Goal: Contribute content: Add original content to the website for others to see

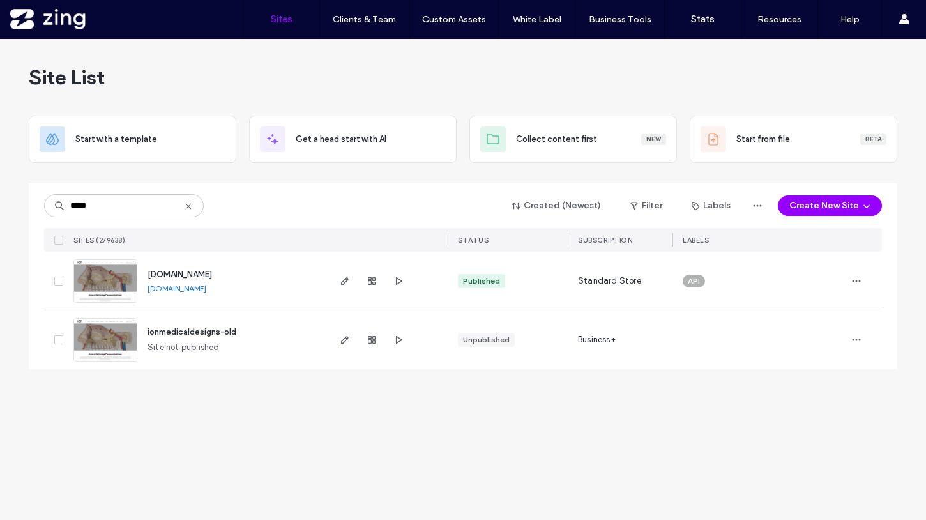
type input "*****"
click at [110, 287] on img at bounding box center [105, 303] width 63 height 87
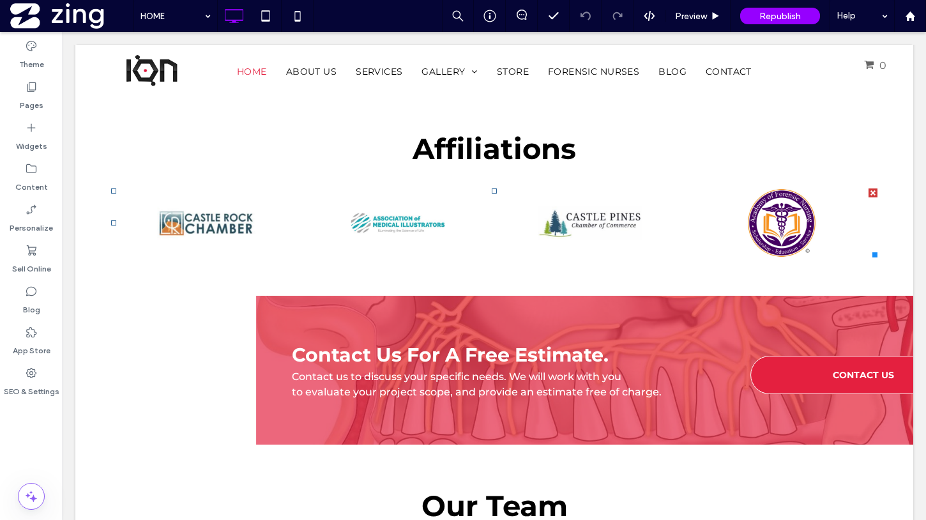
scroll to position [2444, 0]
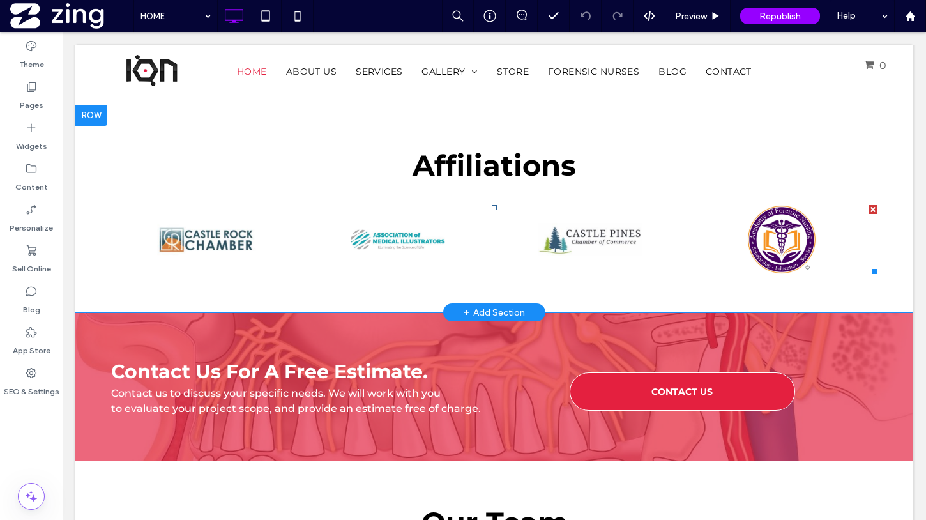
click at [586, 213] on link at bounding box center [590, 239] width 192 height 69
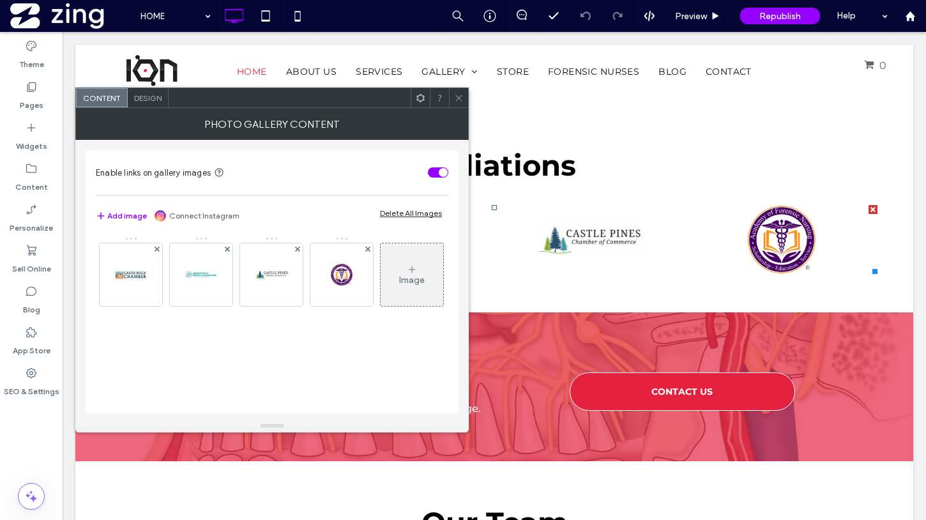
click at [381, 305] on div "Image" at bounding box center [412, 275] width 63 height 60
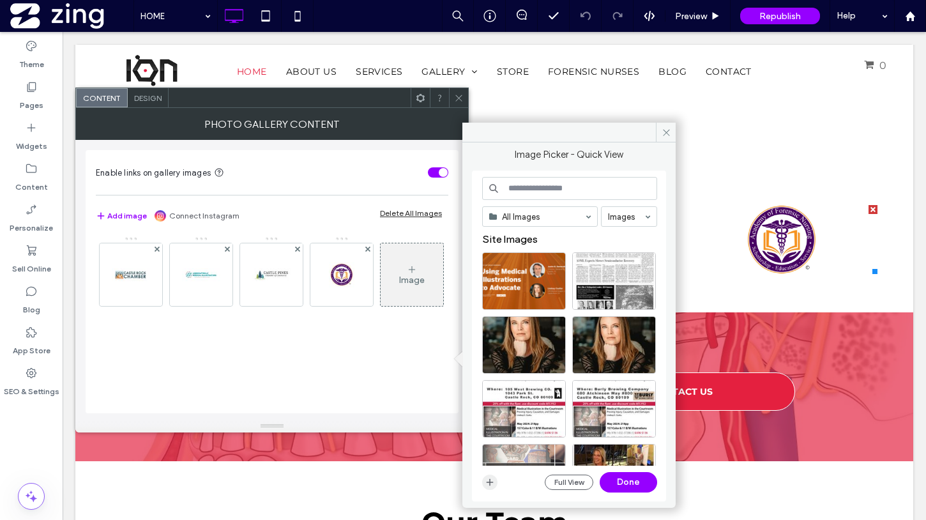
click at [491, 483] on icon "button" at bounding box center [490, 482] width 10 height 10
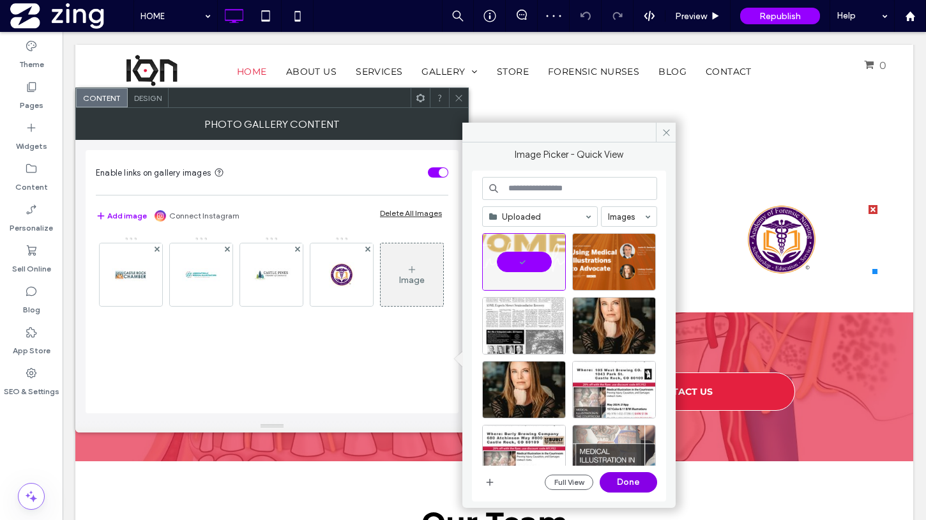
click at [623, 482] on button "Done" at bounding box center [628, 482] width 57 height 20
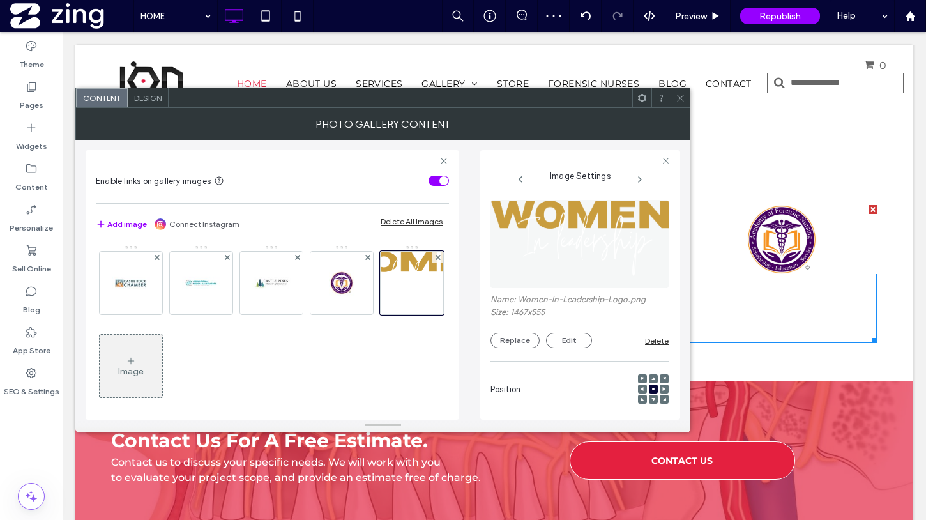
click at [672, 90] on div at bounding box center [680, 97] width 19 height 19
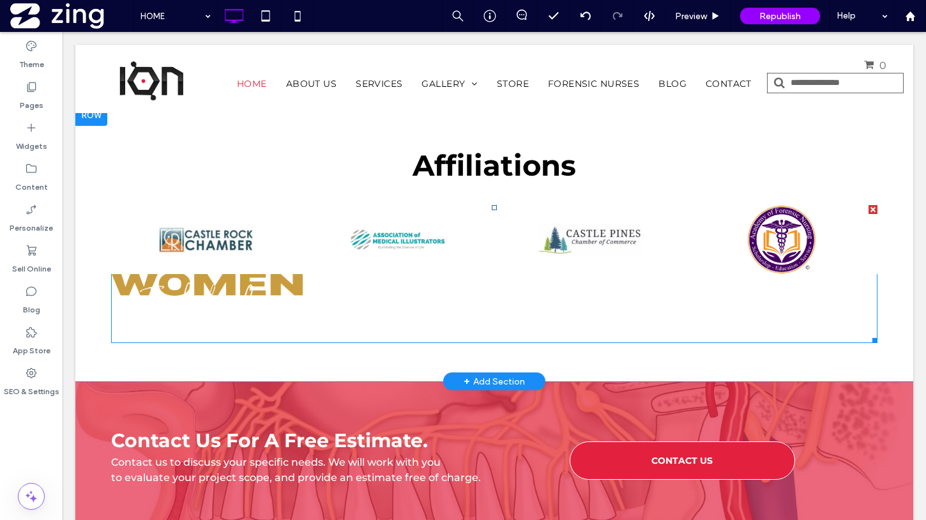
click at [517, 250] on link at bounding box center [590, 239] width 192 height 69
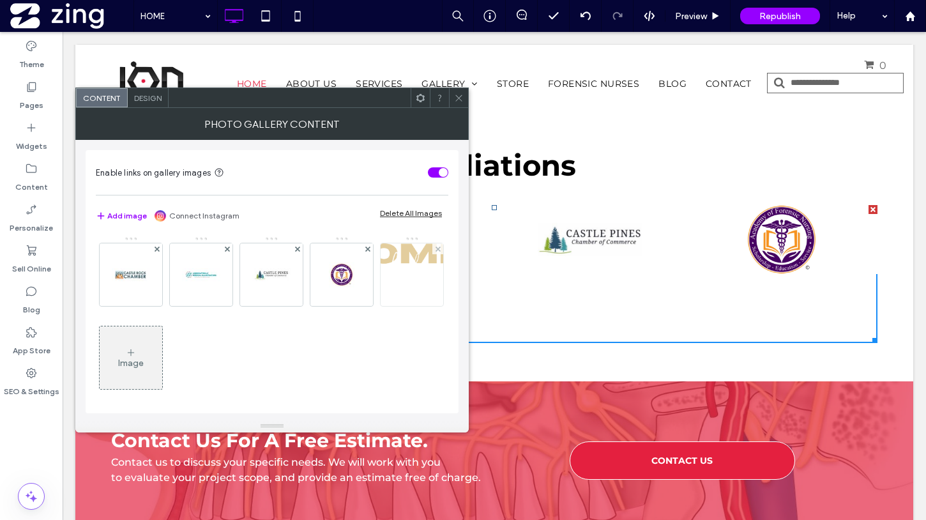
click at [329, 306] on img at bounding box center [411, 274] width 165 height 63
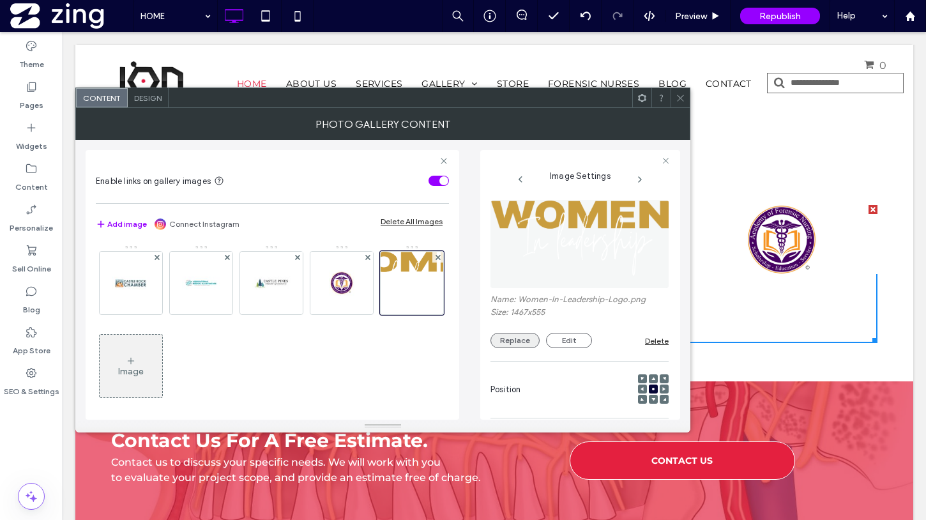
click at [514, 339] on button "Replace" at bounding box center [515, 340] width 49 height 15
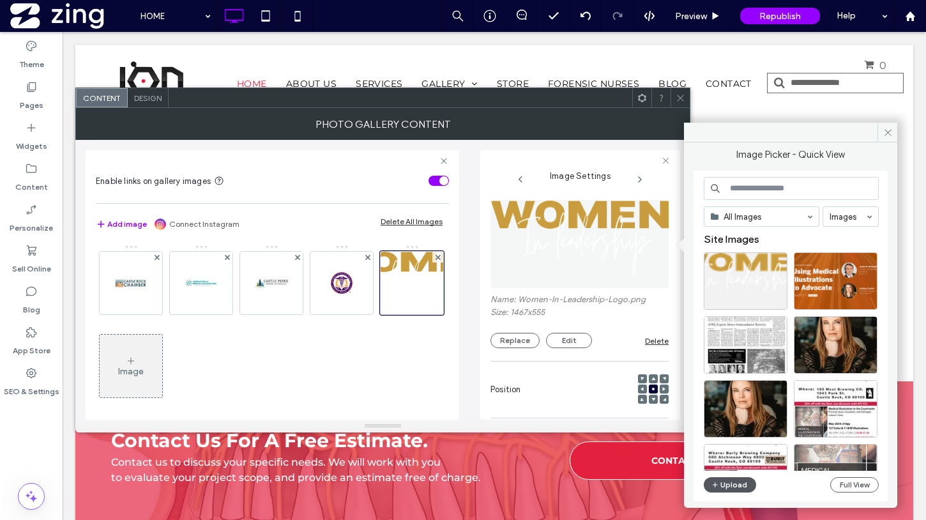
click at [731, 485] on button "Upload" at bounding box center [730, 484] width 52 height 15
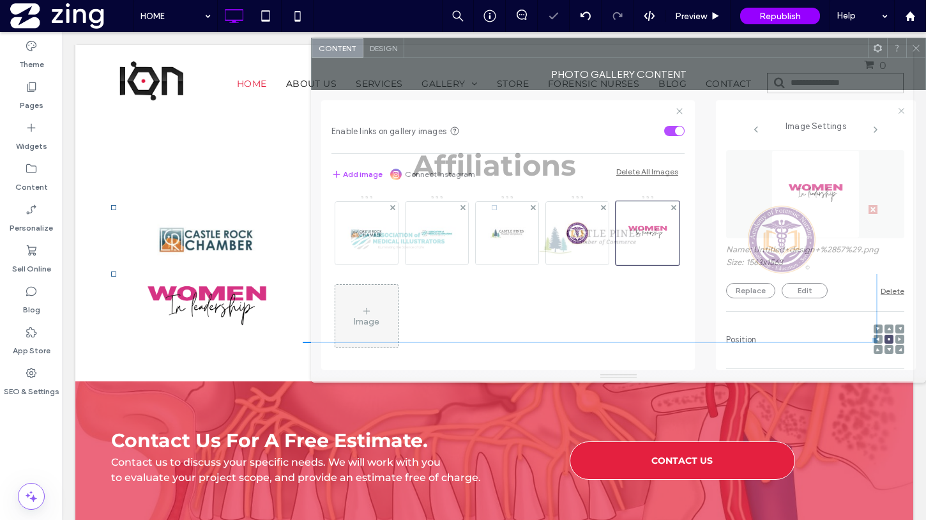
drag, startPoint x: 539, startPoint y: 102, endPoint x: 763, endPoint y: 20, distance: 239.3
click at [764, 38] on div at bounding box center [636, 47] width 464 height 19
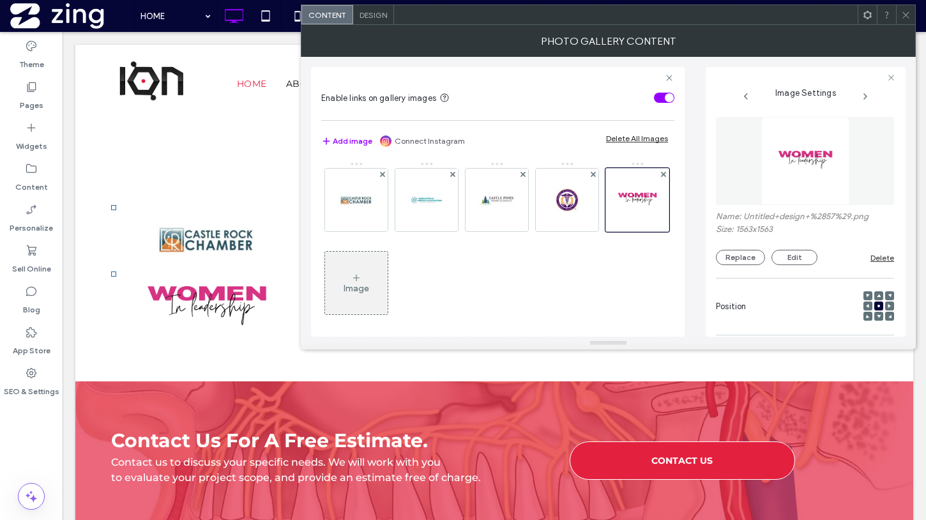
click at [907, 11] on icon at bounding box center [906, 15] width 10 height 10
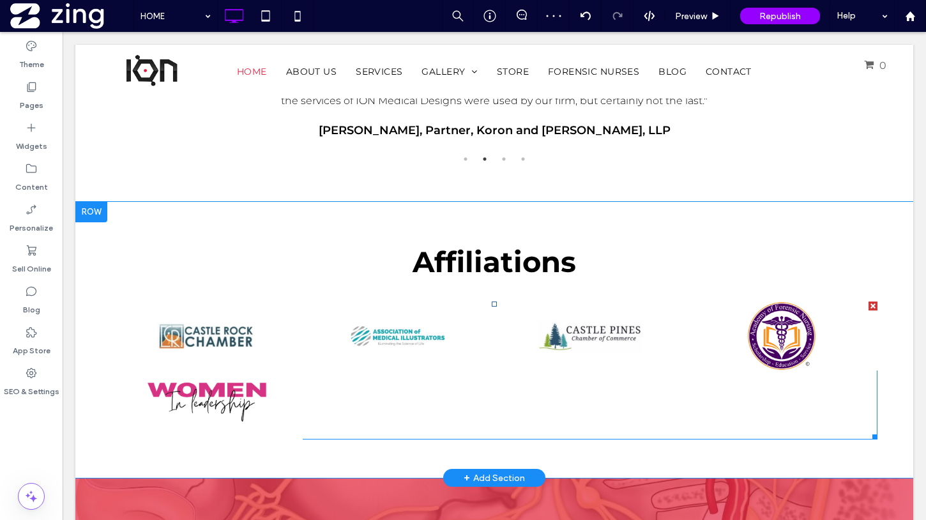
scroll to position [2345, 0]
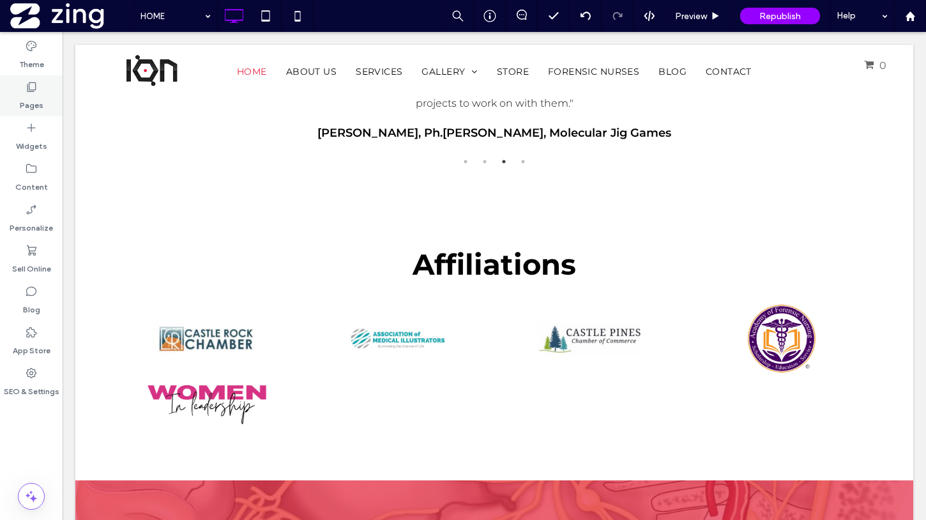
click at [27, 102] on label "Pages" at bounding box center [32, 102] width 24 height 18
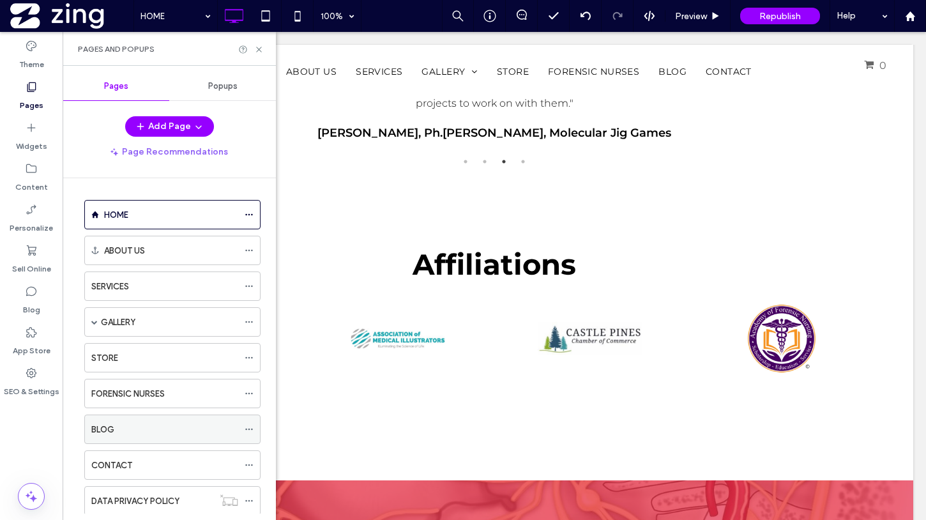
click at [142, 427] on div "BLOG" at bounding box center [164, 429] width 147 height 13
click at [259, 49] on use at bounding box center [258, 49] width 5 height 5
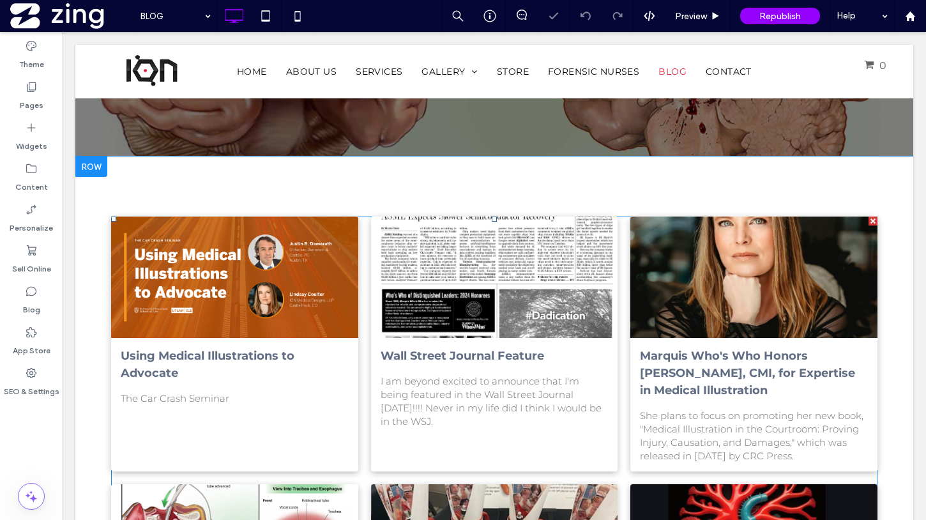
scroll to position [185, 0]
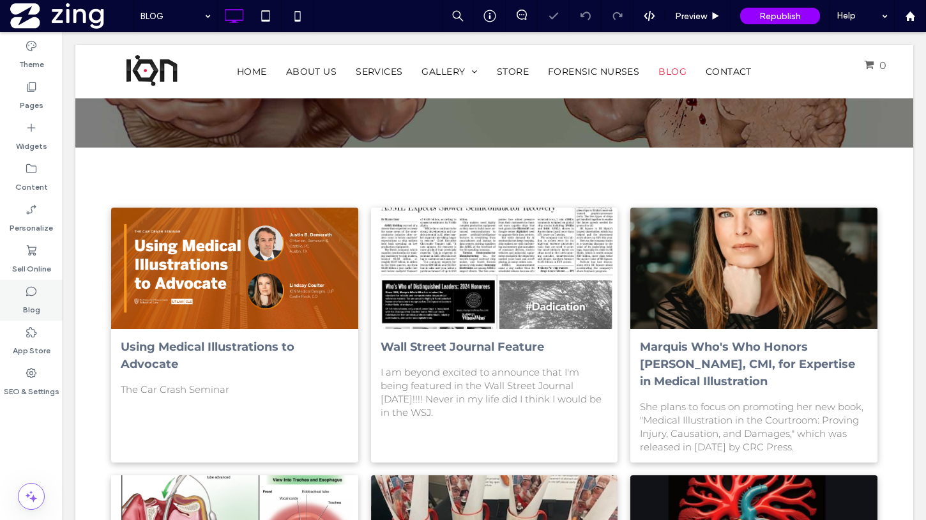
click at [36, 291] on use at bounding box center [31, 292] width 10 height 10
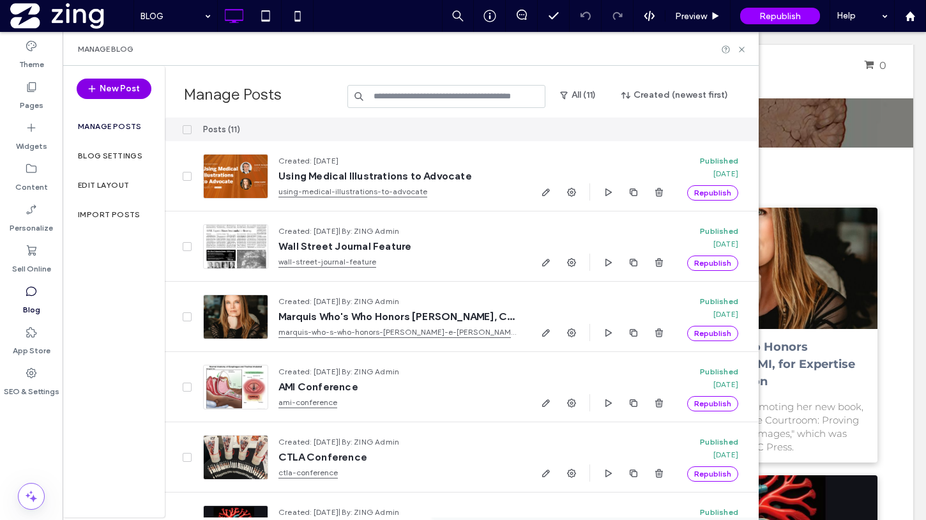
click at [111, 91] on button "New Post" at bounding box center [114, 89] width 75 height 20
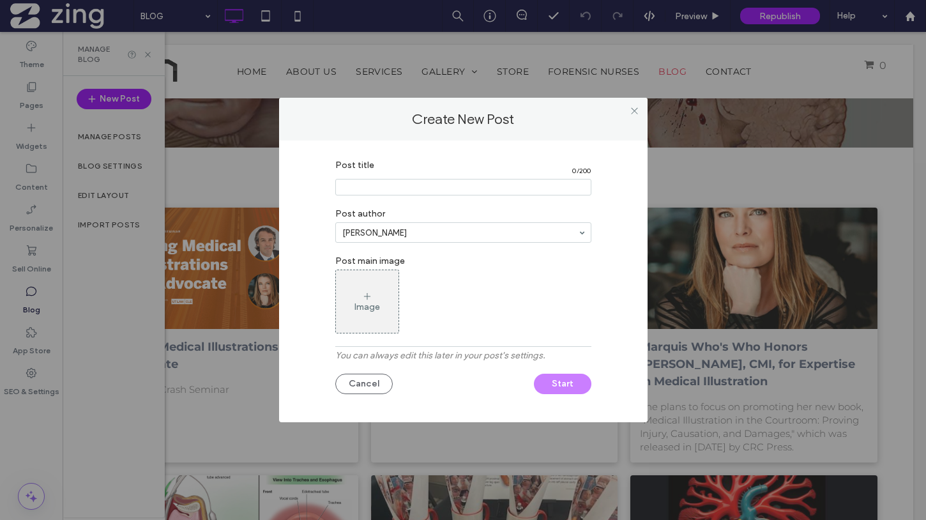
click at [375, 314] on div "Image" at bounding box center [367, 302] width 63 height 60
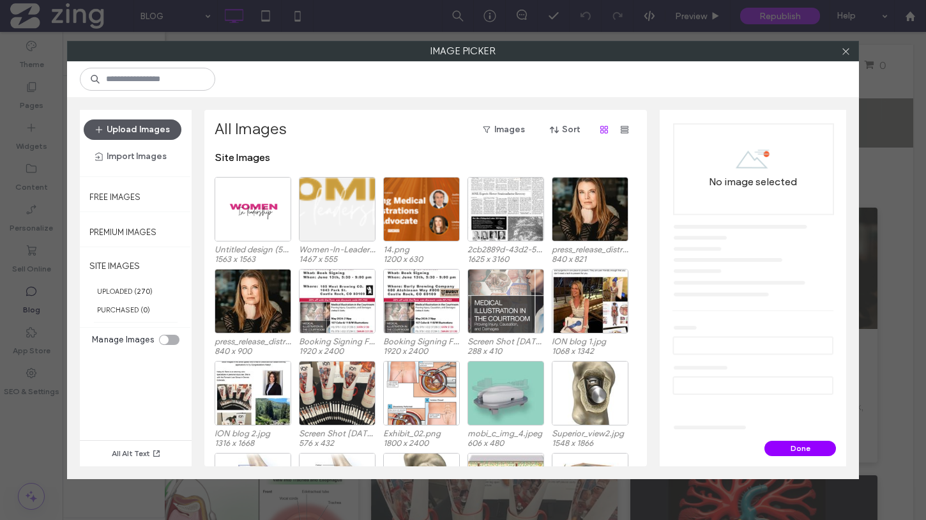
click at [157, 127] on button "Upload Images" at bounding box center [133, 129] width 98 height 20
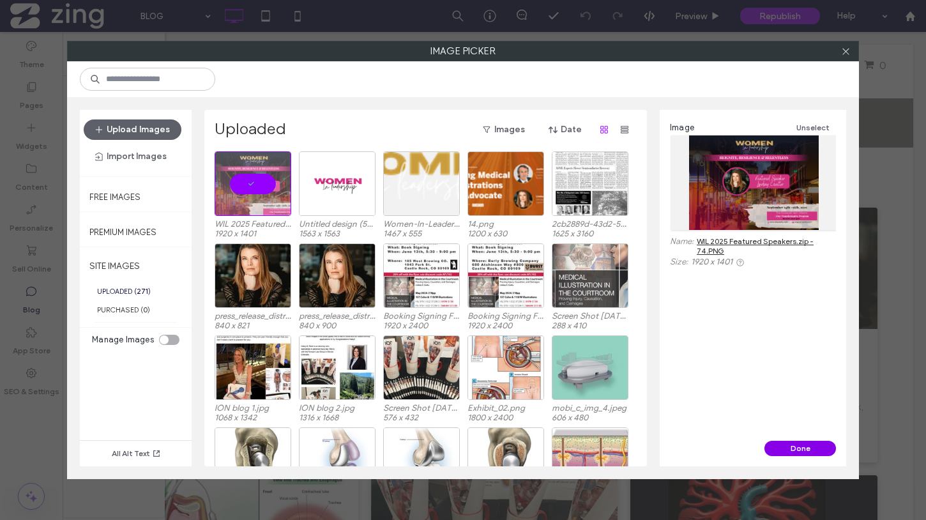
click at [807, 447] on button "Done" at bounding box center [801, 448] width 72 height 15
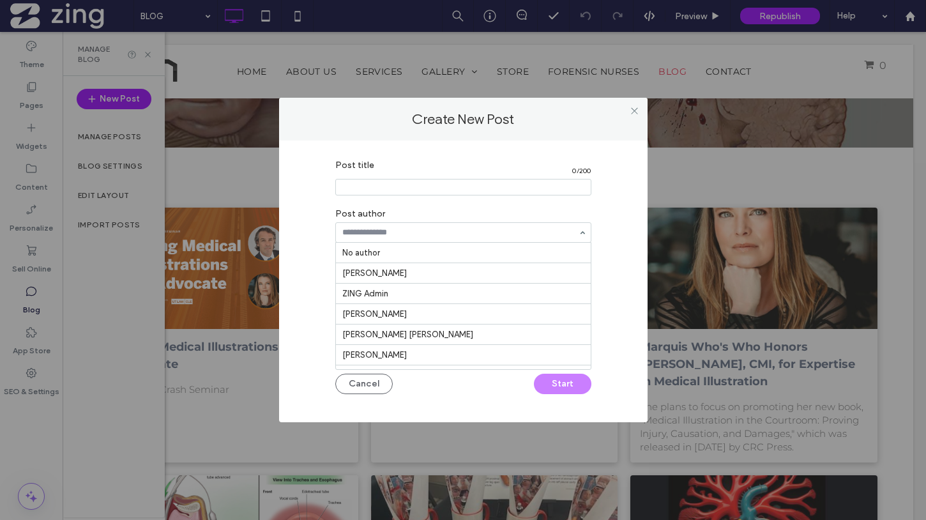
click at [432, 222] on div at bounding box center [463, 232] width 256 height 20
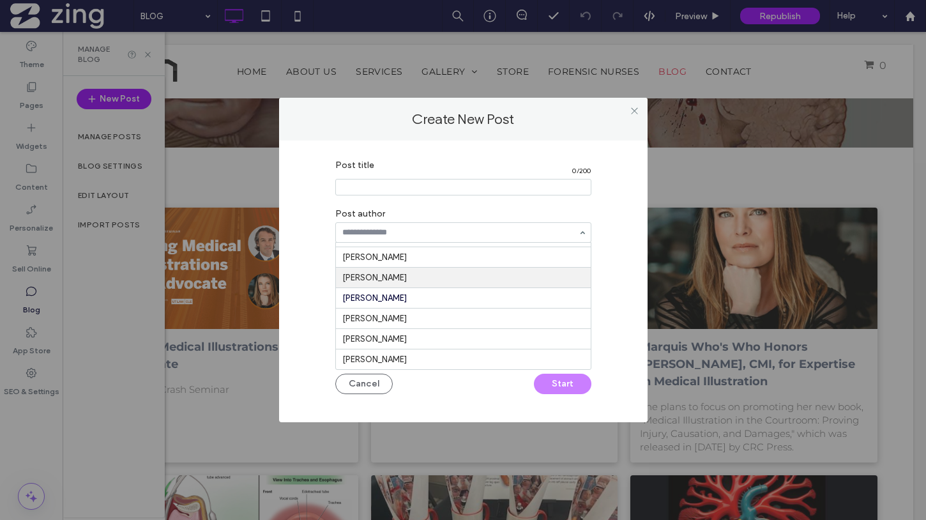
scroll to position [0, 0]
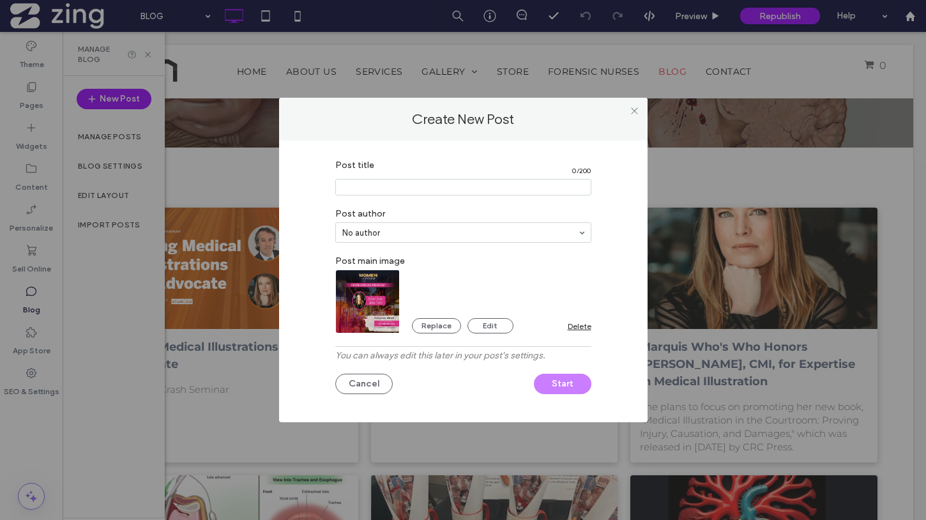
click at [388, 190] on input "Post title" at bounding box center [463, 187] width 256 height 17
type input "**********"
click at [565, 386] on div "Cancel Start" at bounding box center [463, 380] width 256 height 27
click at [554, 383] on button "Start" at bounding box center [562, 384] width 57 height 20
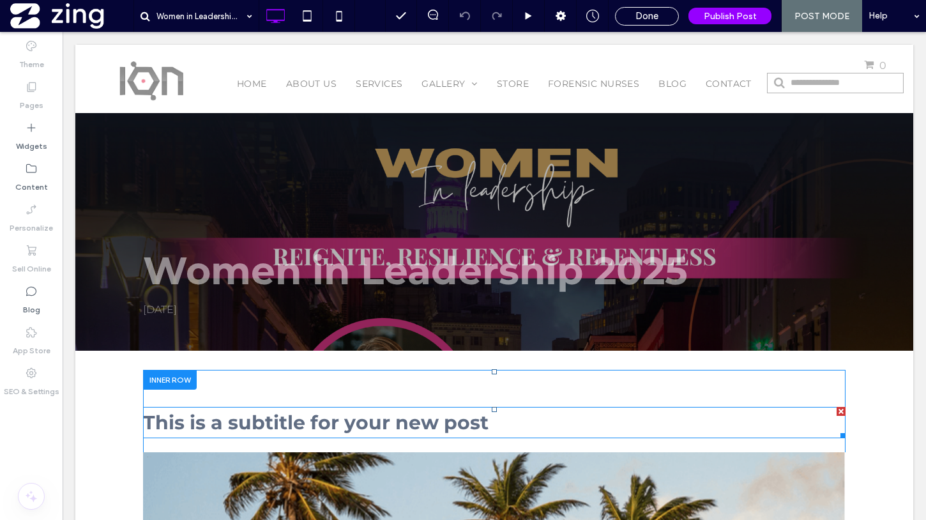
click at [839, 412] on div at bounding box center [841, 411] width 9 height 9
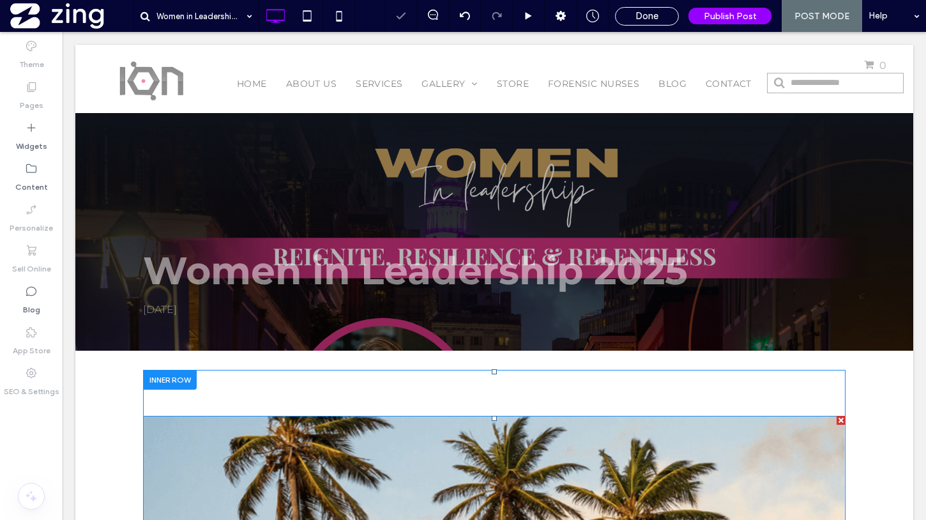
click at [841, 420] on div at bounding box center [841, 420] width 9 height 9
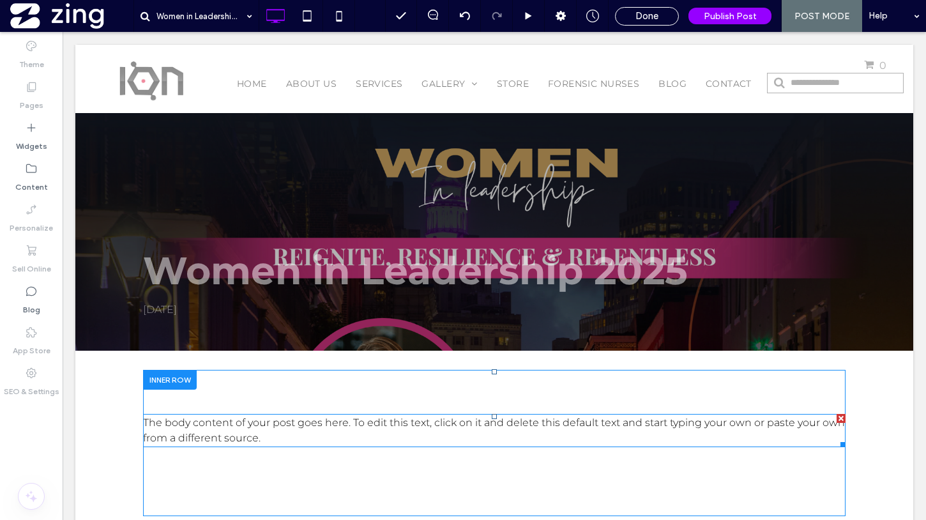
click at [245, 431] on p "The body content of your post goes here. To edit this text, click on it and del…" at bounding box center [494, 430] width 703 height 31
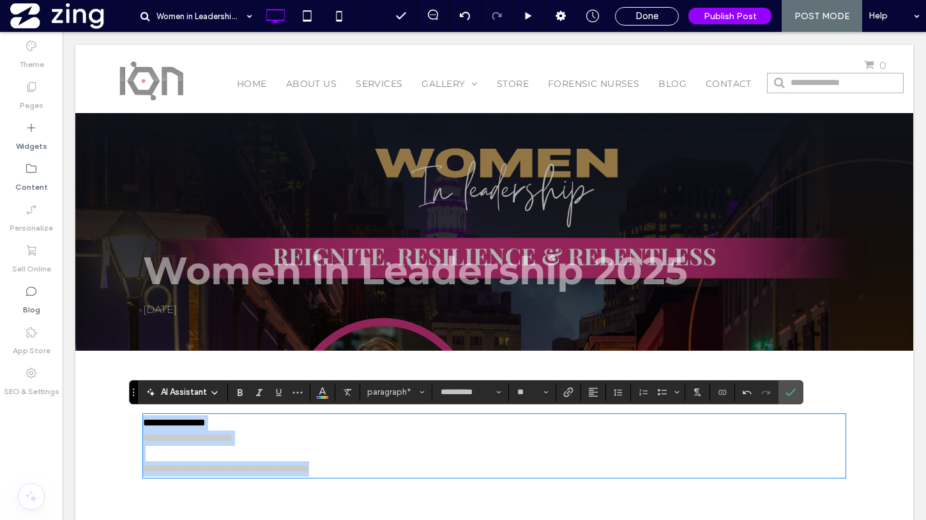
drag, startPoint x: 369, startPoint y: 468, endPoint x: 127, endPoint y: 428, distance: 245.5
click at [127, 428] on div "**********" at bounding box center [494, 458] width 767 height 177
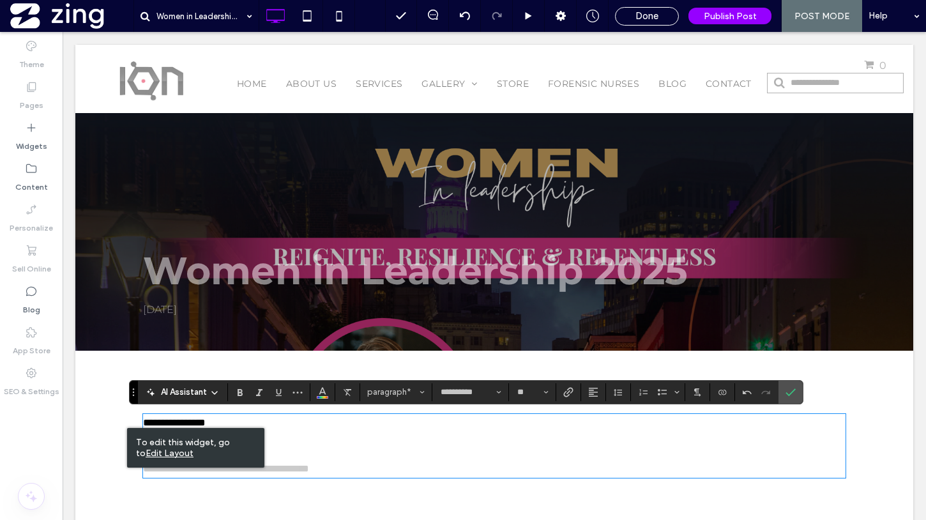
click at [418, 460] on p at bounding box center [494, 453] width 703 height 15
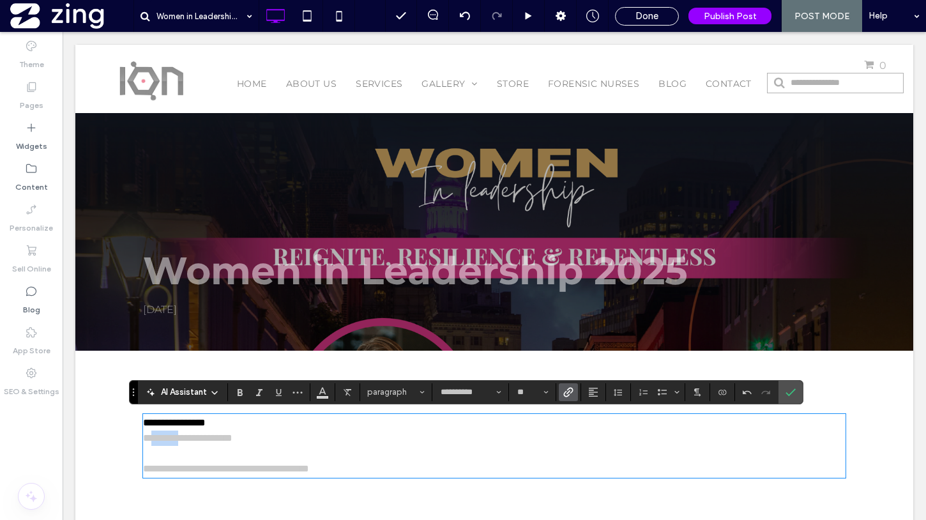
drag, startPoint x: 341, startPoint y: 473, endPoint x: 152, endPoint y: 436, distance: 192.1
click at [152, 436] on div "**********" at bounding box center [494, 445] width 703 height 61
click at [256, 422] on p "**********" at bounding box center [494, 422] width 703 height 15
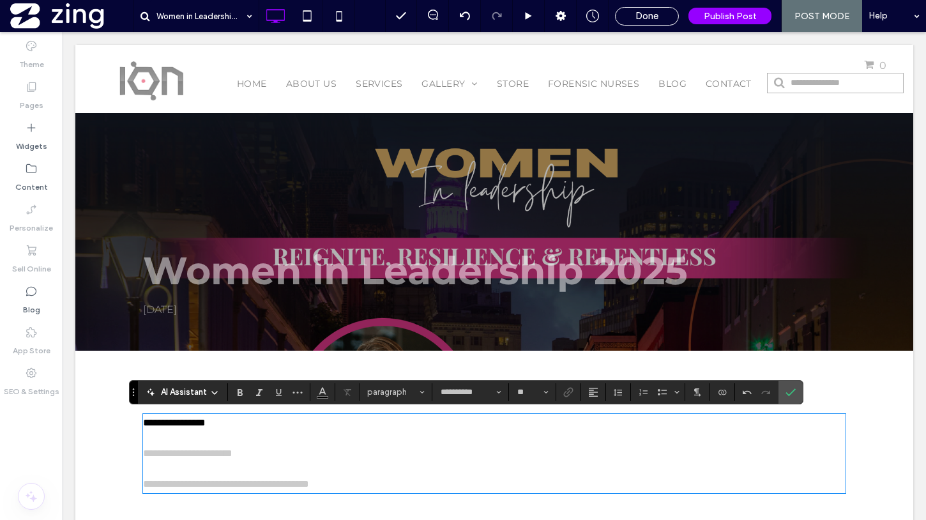
drag, startPoint x: 394, startPoint y: 488, endPoint x: 146, endPoint y: 461, distance: 249.4
click at [146, 461] on div "**********" at bounding box center [494, 453] width 703 height 77
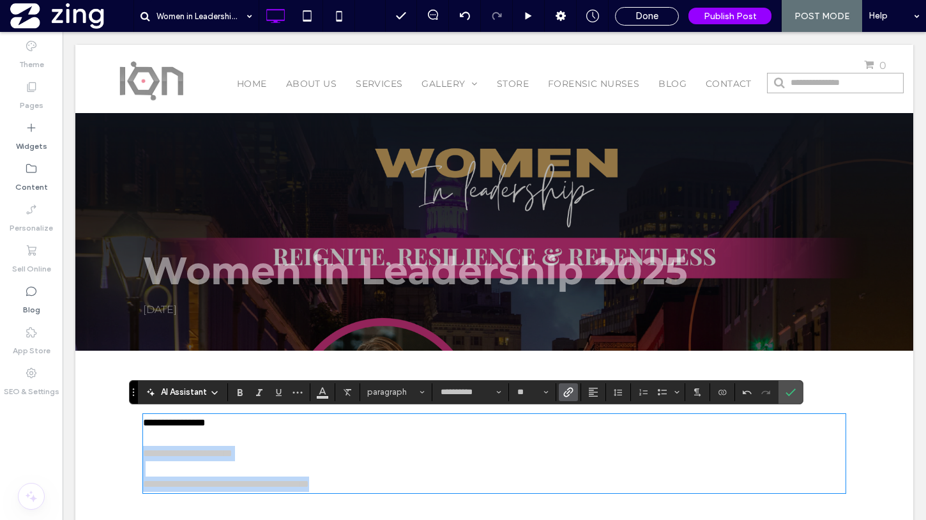
drag, startPoint x: 143, startPoint y: 454, endPoint x: 388, endPoint y: 493, distance: 248.5
click at [388, 493] on div "**********" at bounding box center [494, 450] width 703 height 96
click at [319, 390] on icon "Color" at bounding box center [323, 391] width 10 height 10
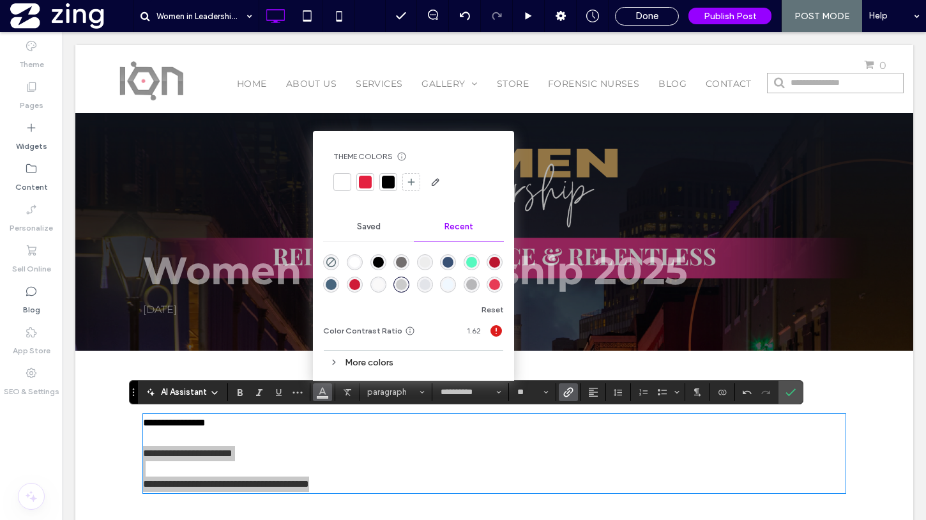
click at [363, 176] on div at bounding box center [365, 182] width 13 height 13
click at [791, 392] on icon "Confirm" at bounding box center [791, 392] width 10 height 10
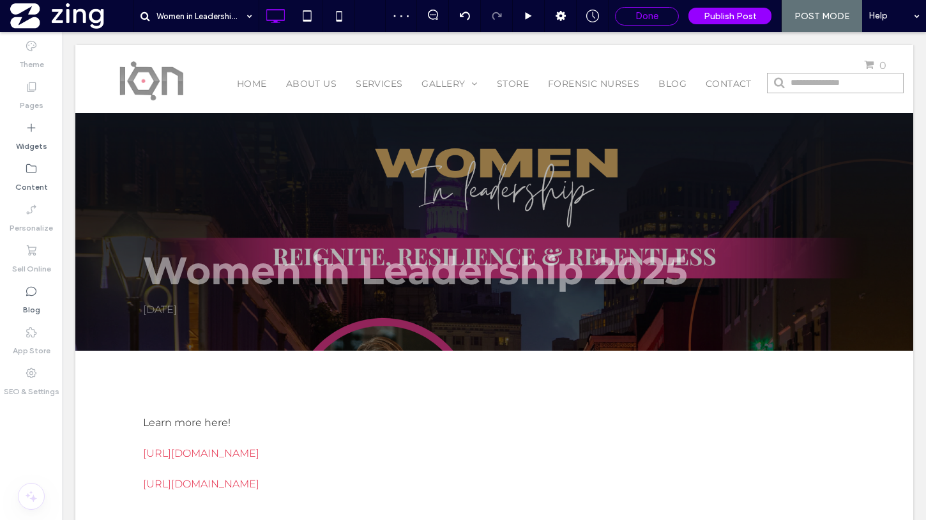
click at [651, 20] on span "Done" at bounding box center [647, 15] width 23 height 11
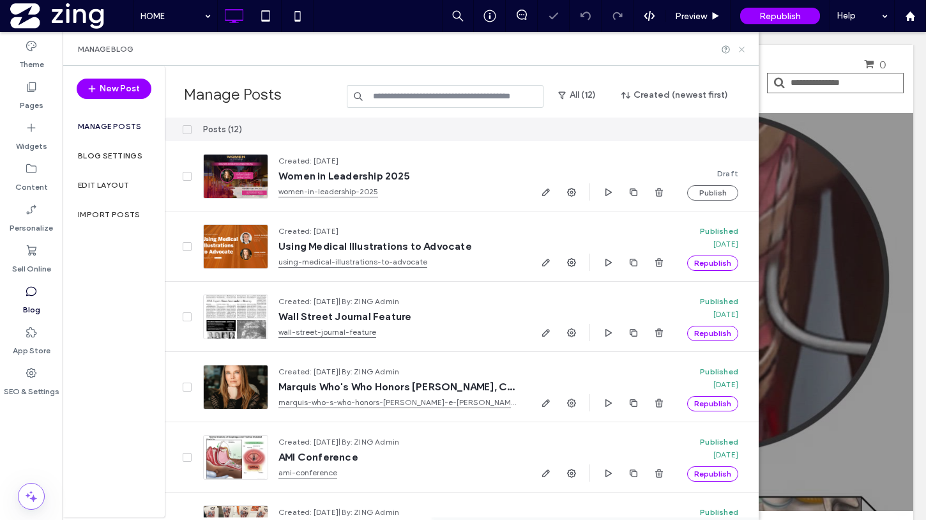
click at [739, 50] on icon at bounding box center [742, 50] width 10 height 10
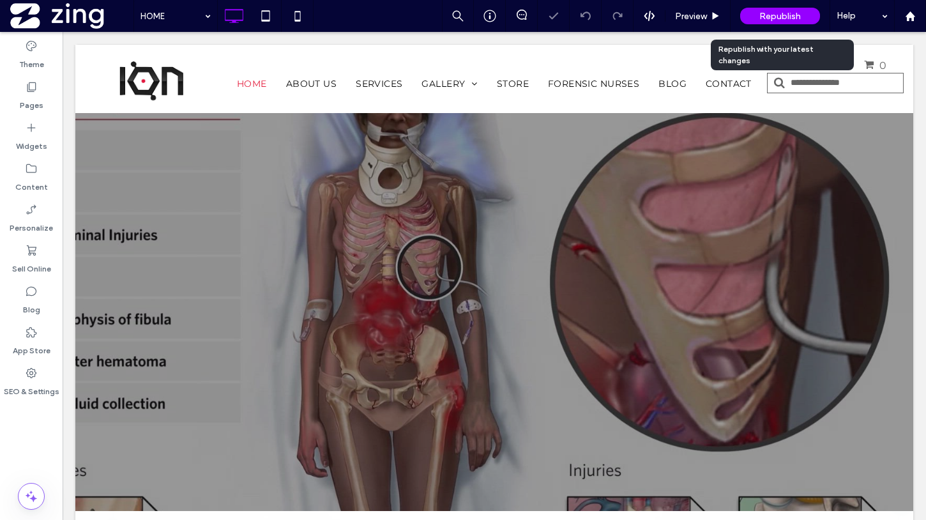
click at [780, 17] on span "Republish" at bounding box center [781, 16] width 42 height 11
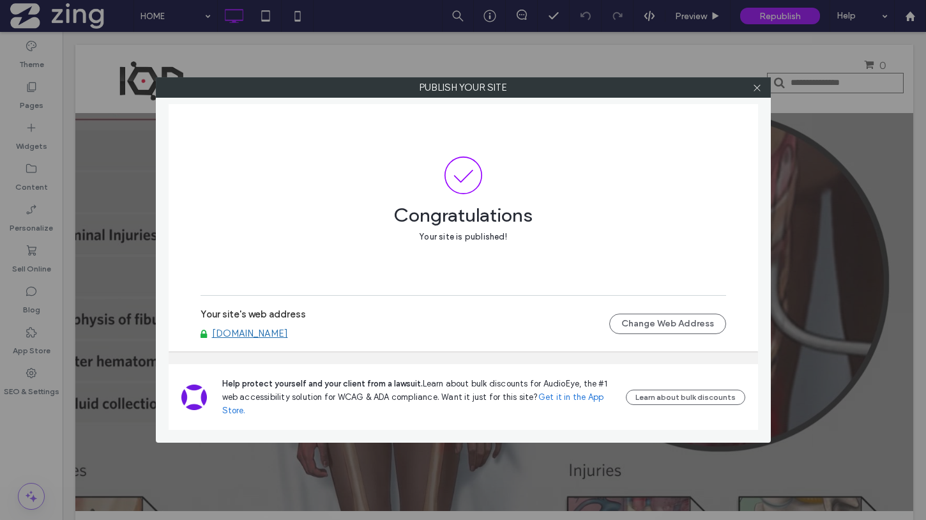
click at [288, 335] on link "www.ionmedicaldesigns.com" at bounding box center [250, 333] width 76 height 11
click at [761, 84] on icon at bounding box center [758, 88] width 10 height 10
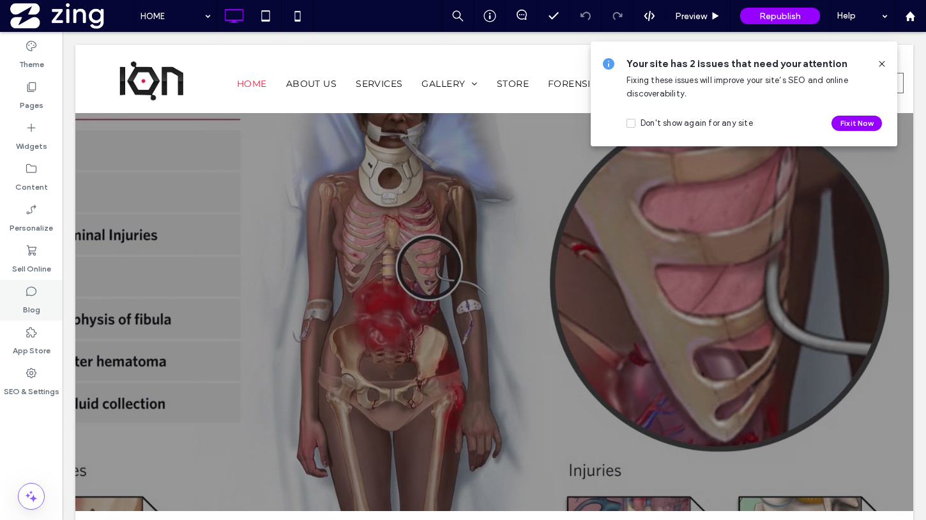
click at [43, 294] on div "Blog" at bounding box center [31, 300] width 63 height 41
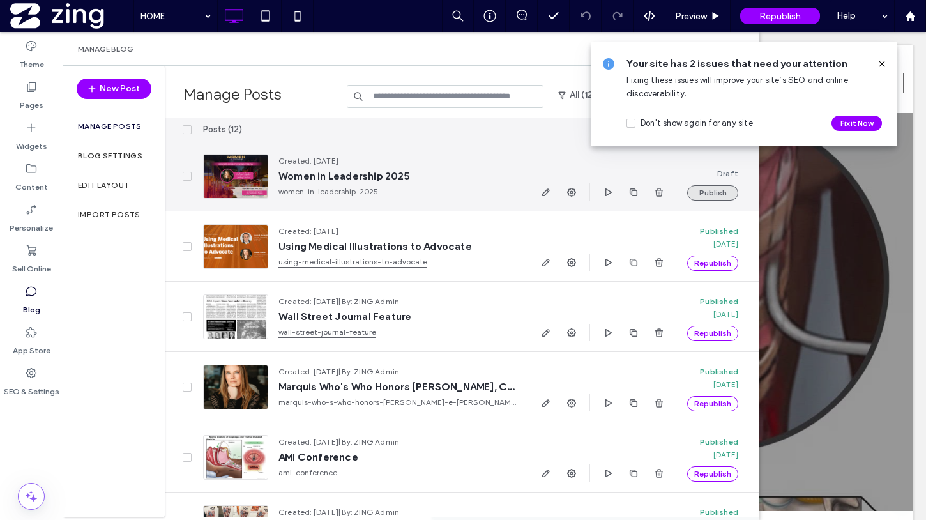
click at [724, 190] on button "Publish" at bounding box center [712, 192] width 51 height 15
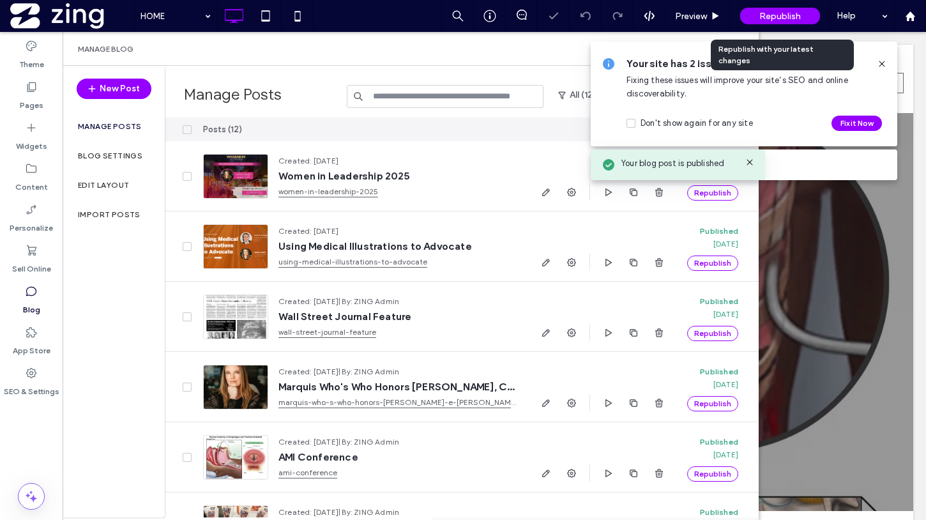
click at [764, 15] on span "Republish" at bounding box center [781, 16] width 42 height 11
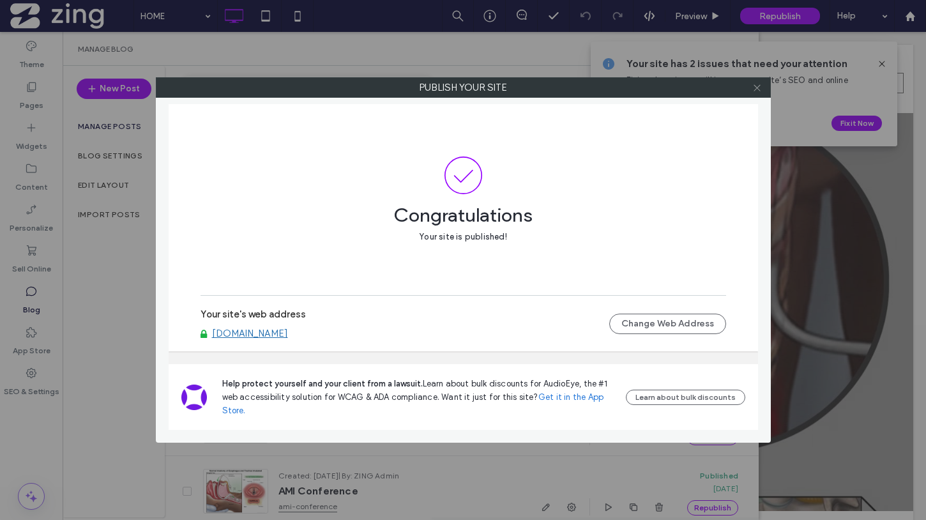
click at [759, 85] on icon at bounding box center [758, 88] width 10 height 10
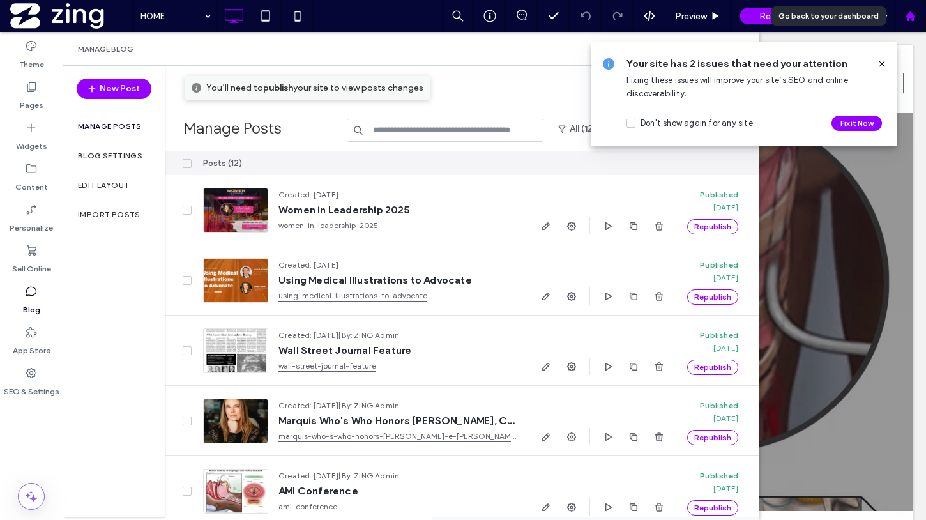
click at [914, 26] on div at bounding box center [910, 16] width 32 height 32
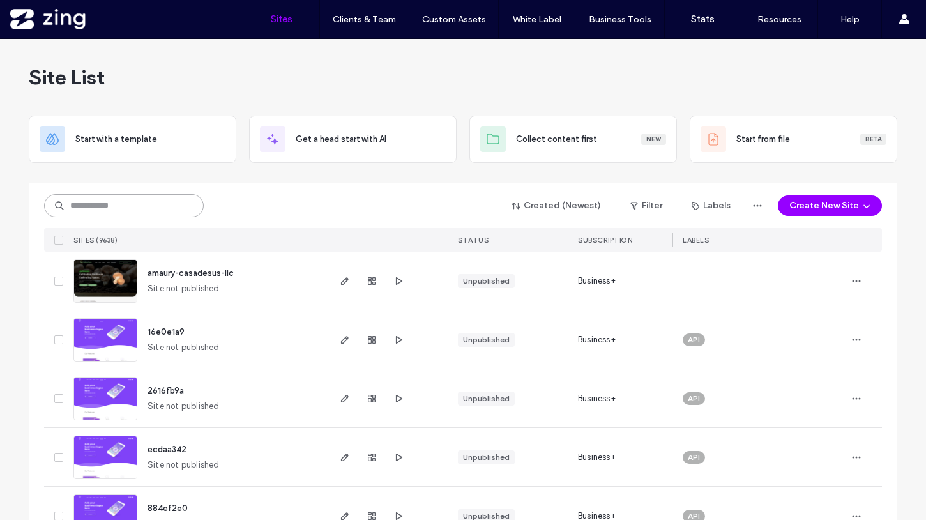
click at [132, 202] on input at bounding box center [124, 205] width 160 height 23
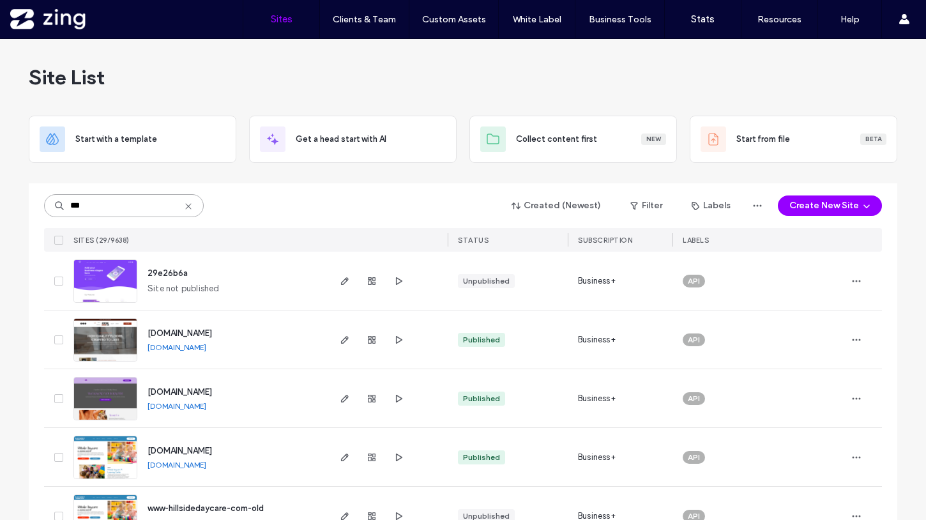
type input "***"
click at [185, 206] on use at bounding box center [188, 206] width 6 height 6
